Goal: Task Accomplishment & Management: Complete application form

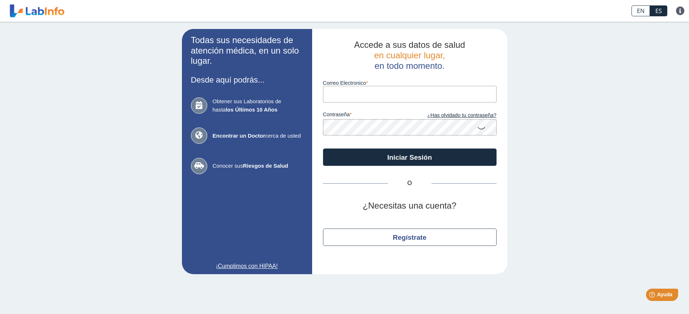
click at [331, 90] on input "Correo Electronico" at bounding box center [410, 94] width 174 height 16
type input "[EMAIL_ADDRESS][DOMAIN_NAME]"
drag, startPoint x: 480, startPoint y: 129, endPoint x: 477, endPoint y: 131, distance: 4.2
click at [477, 131] on icon at bounding box center [481, 127] width 9 height 14
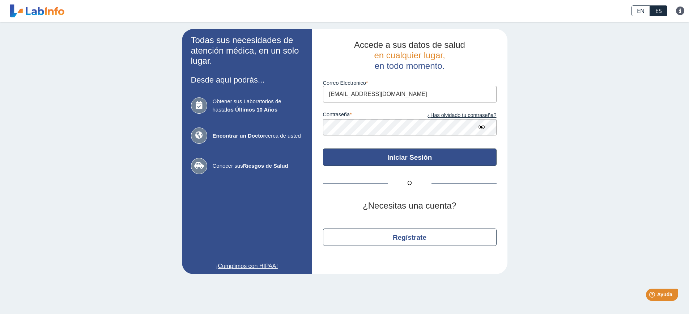
click at [400, 155] on button "Iniciar Sesión" at bounding box center [410, 156] width 174 height 17
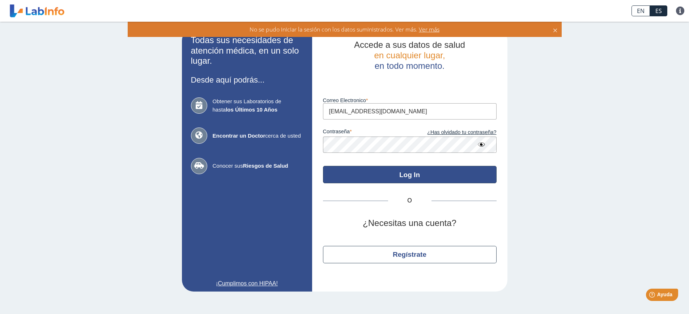
click at [407, 172] on button "Log In" at bounding box center [410, 174] width 174 height 17
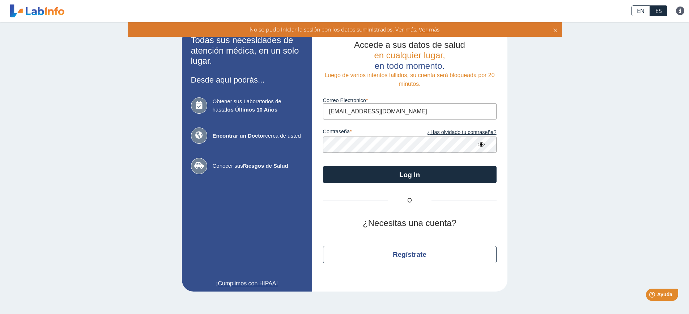
click at [425, 30] on span "Ver más" at bounding box center [428, 29] width 22 height 8
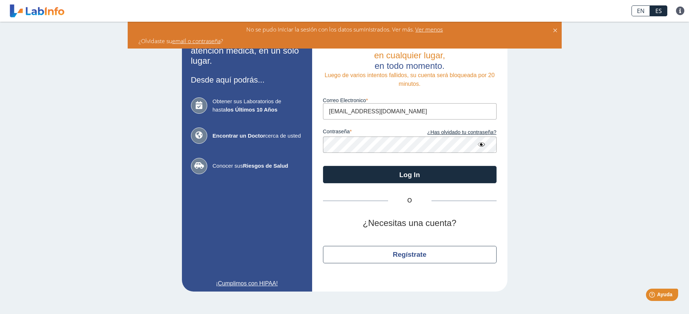
click at [434, 30] on span "Ver menos" at bounding box center [428, 29] width 29 height 8
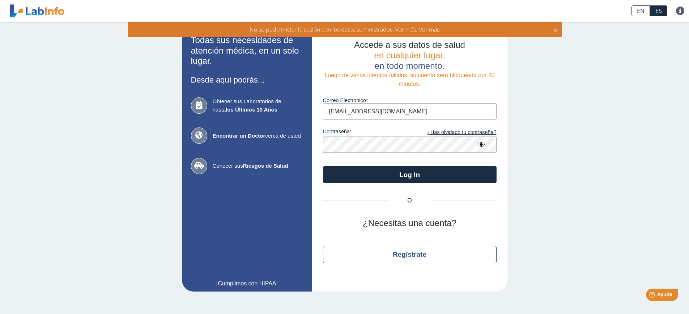
click at [429, 29] on span "Ver más" at bounding box center [428, 29] width 22 height 8
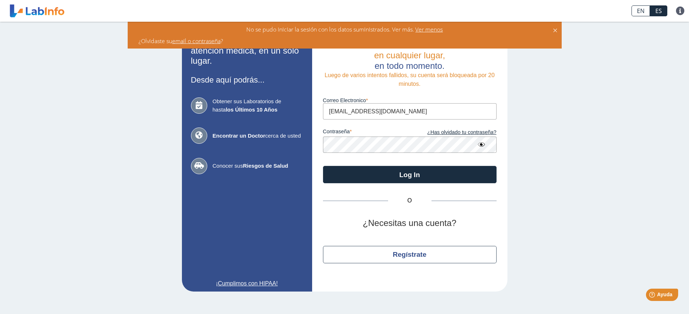
click at [166, 43] on span "¿Olvidaste su email o contraseña ?" at bounding box center [181, 41] width 85 height 8
click at [204, 42] on link "email o contraseña" at bounding box center [196, 41] width 48 height 8
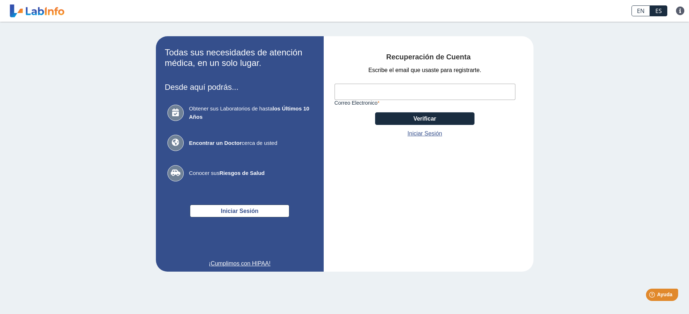
click at [342, 90] on input "Correo Electronico" at bounding box center [425, 92] width 181 height 16
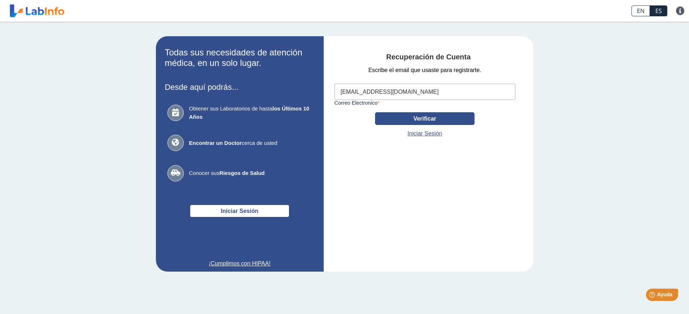
type input "[EMAIL_ADDRESS][DOMAIN_NAME]"
click at [420, 117] on button "Verificar" at bounding box center [424, 118] width 99 height 13
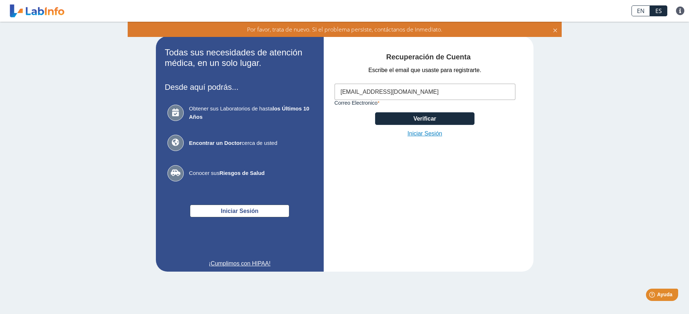
click at [428, 132] on link "Iniciar Sesión" at bounding box center [425, 133] width 35 height 9
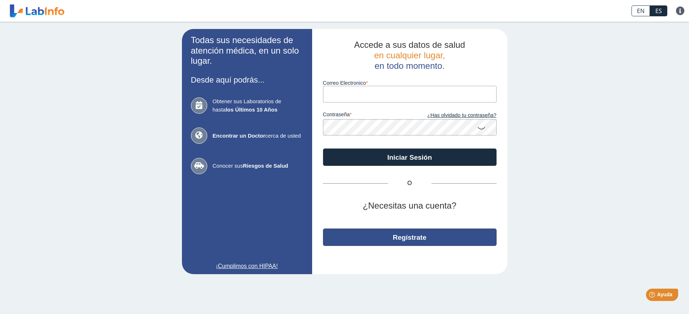
click at [405, 237] on button "Regístrate" at bounding box center [410, 236] width 174 height 17
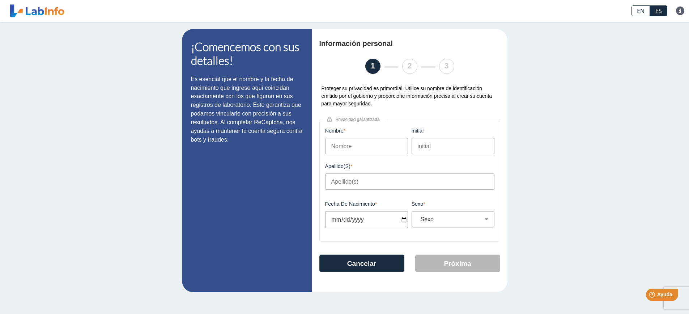
click at [369, 149] on input "Nombre" at bounding box center [366, 146] width 83 height 16
click at [369, 148] on input "Nombre" at bounding box center [366, 146] width 83 height 16
drag, startPoint x: 369, startPoint y: 148, endPoint x: 405, endPoint y: 146, distance: 36.2
click at [369, 148] on input "Nombre" at bounding box center [366, 146] width 83 height 16
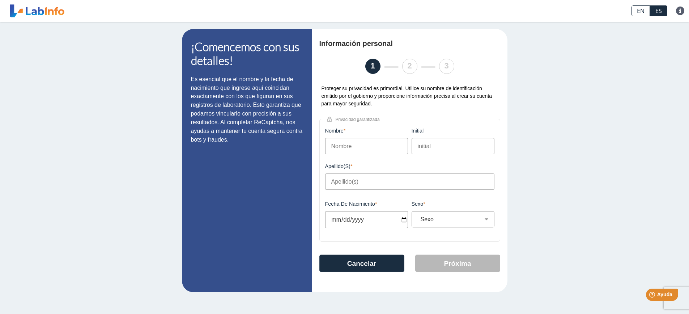
drag, startPoint x: 444, startPoint y: 148, endPoint x: 382, endPoint y: 145, distance: 62.6
click at [438, 148] on input "initial" at bounding box center [453, 146] width 83 height 16
click at [362, 148] on input "Nombre" at bounding box center [366, 146] width 83 height 16
type input "j"
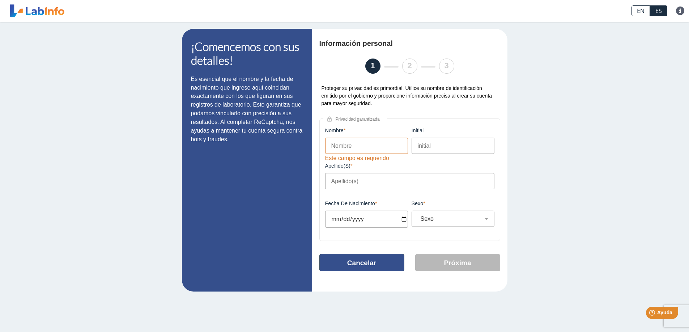
click at [384, 264] on button "Cancelar" at bounding box center [361, 262] width 85 height 17
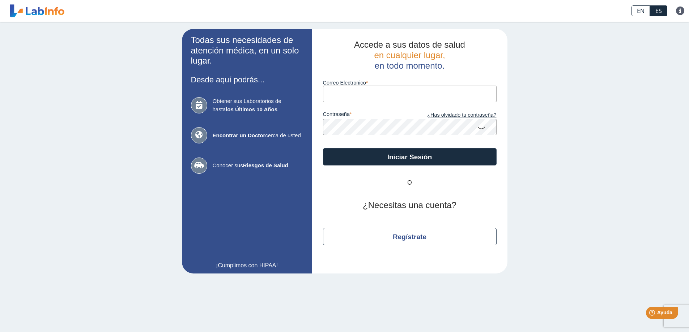
click at [341, 96] on input "Correo Electronico" at bounding box center [410, 94] width 174 height 16
type input "[EMAIL_ADDRESS][DOMAIN_NAME]"
click at [481, 128] on icon at bounding box center [481, 127] width 9 height 14
